Goal: Check status: Check status

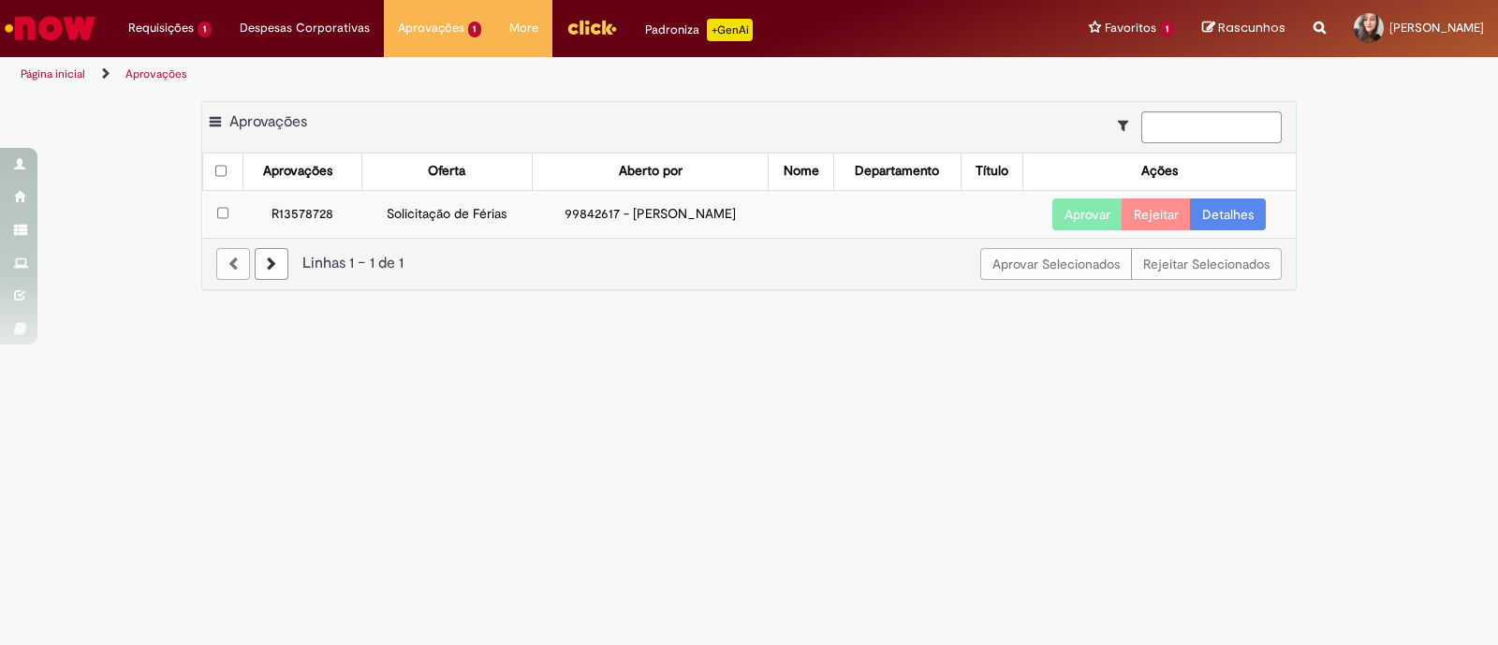
click at [562, 212] on td "99842617 - [PERSON_NAME]" at bounding box center [651, 214] width 236 height 48
drag, startPoint x: 746, startPoint y: 214, endPoint x: 616, endPoint y: 213, distance: 130.1
click at [616, 213] on td "99842617 - [PERSON_NAME]" at bounding box center [651, 214] width 236 height 48
click at [1254, 203] on link "Detalhes" at bounding box center [1228, 214] width 76 height 32
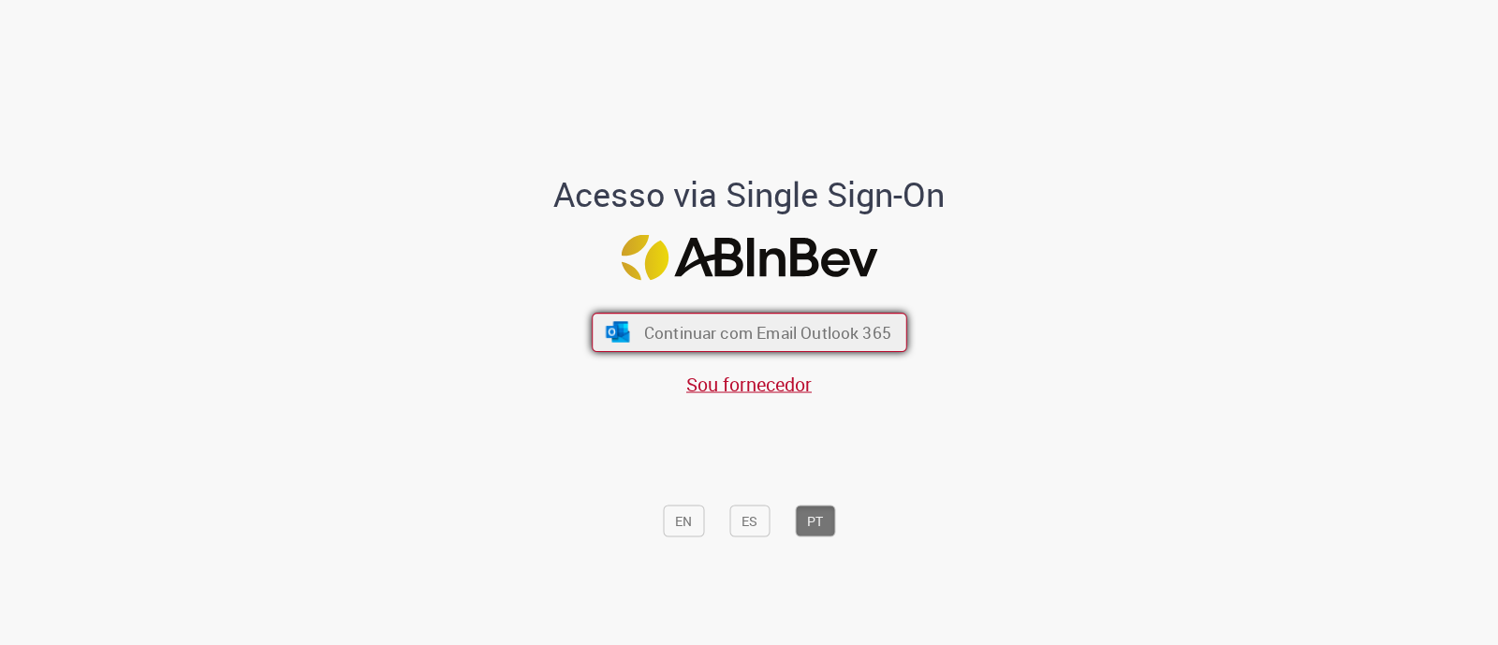
click at [846, 343] on span "Continuar com Email Outlook 365" at bounding box center [766, 333] width 247 height 22
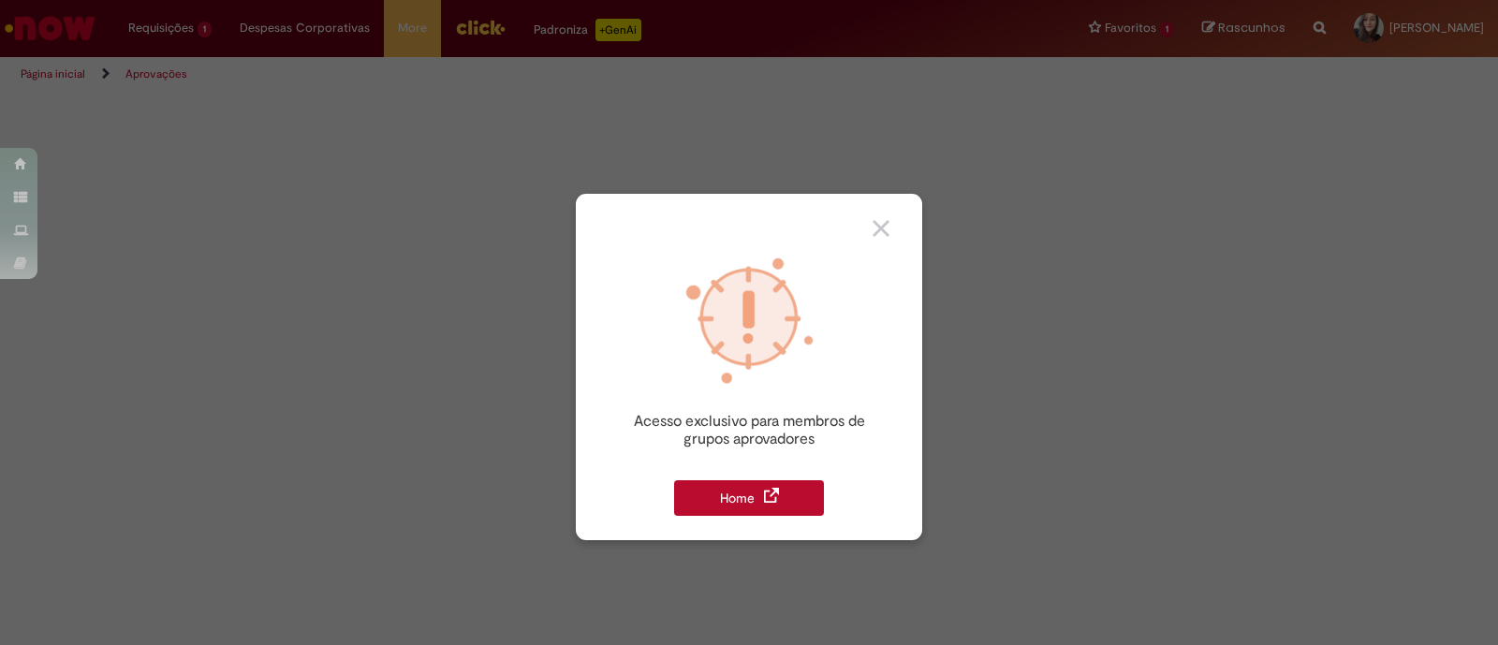
click at [744, 488] on div "Home" at bounding box center [749, 498] width 150 height 36
